Goal: Information Seeking & Learning: Learn about a topic

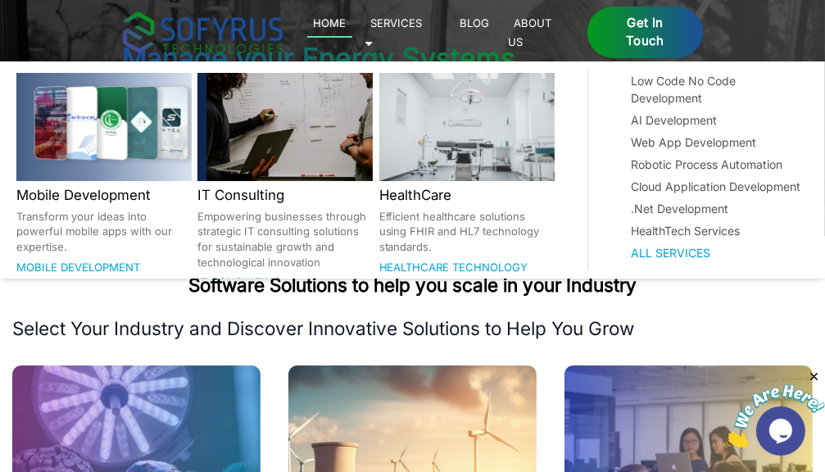
click at [423, 27] on link "Services 🞃" at bounding box center [393, 32] width 58 height 38
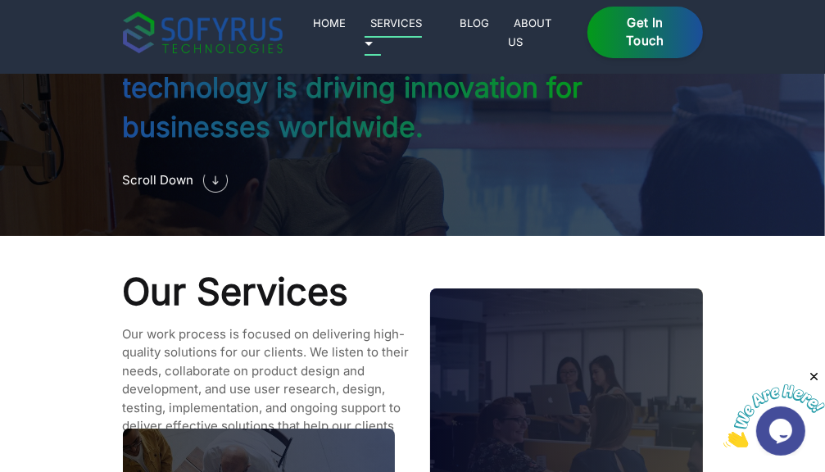
scroll to position [1347, 0]
